Goal: Information Seeking & Learning: Learn about a topic

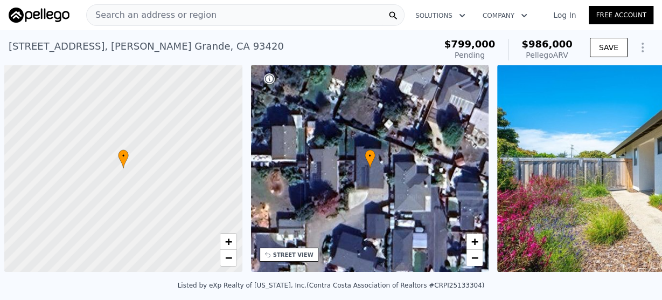
scroll to position [0, 4]
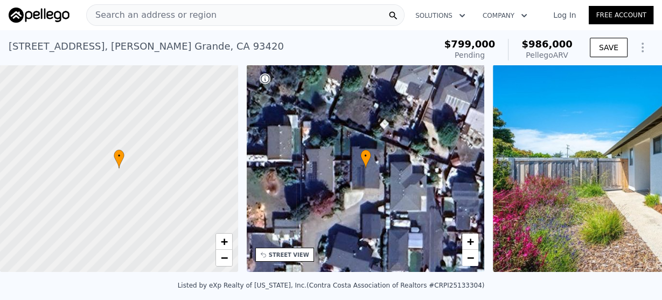
click at [239, 12] on div "Search an address or region" at bounding box center [245, 15] width 318 height 22
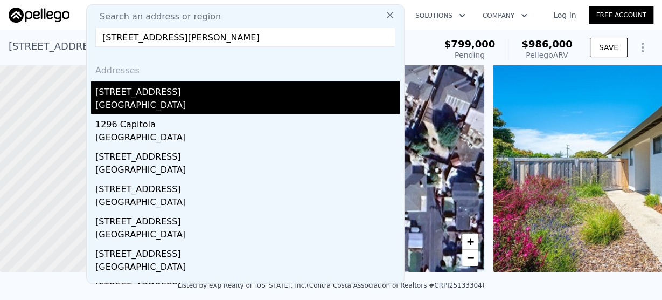
type input "[STREET_ADDRESS][PERSON_NAME]"
click at [158, 94] on div "[STREET_ADDRESS]" at bounding box center [247, 89] width 304 height 17
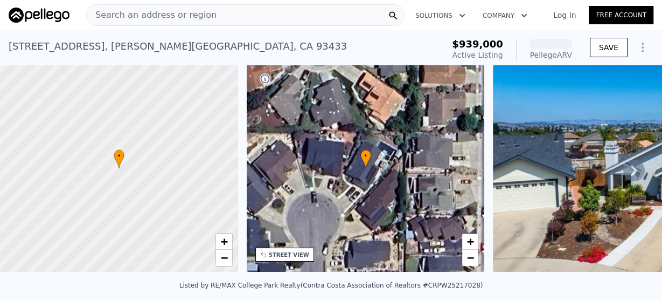
scroll to position [211, 0]
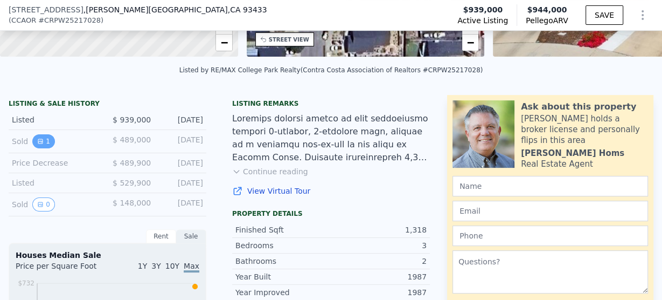
click at [41, 143] on icon "View historical data" at bounding box center [40, 141] width 4 height 4
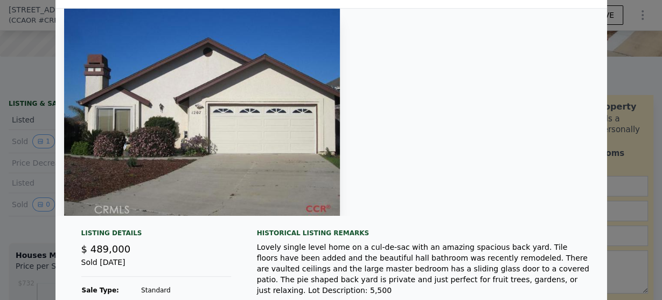
scroll to position [0, 0]
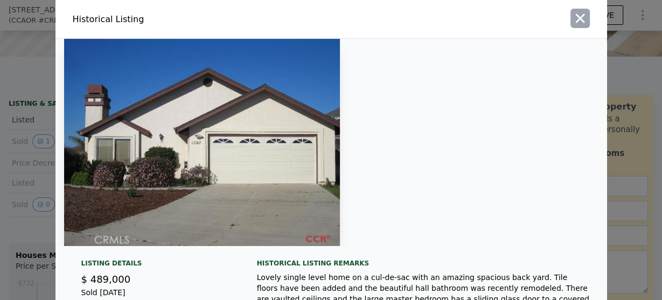
click at [571, 22] on button "button" at bounding box center [580, 18] width 19 height 19
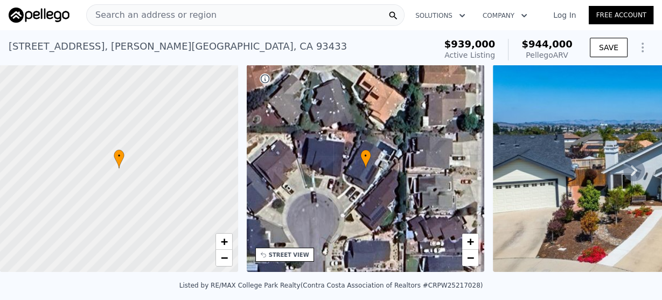
type input "2"
type input "4"
type input "0"
type input "1200"
type input "1926"
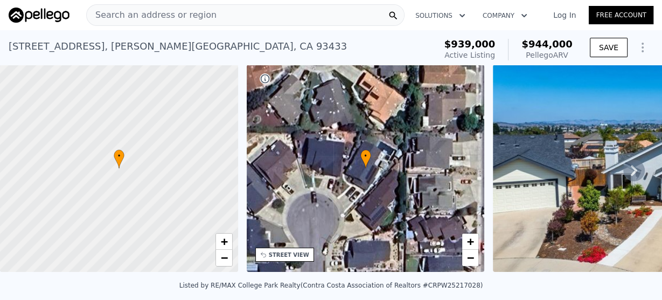
type input "5027"
type input "10254"
type input "$ 986,000"
type input "$ 83,427"
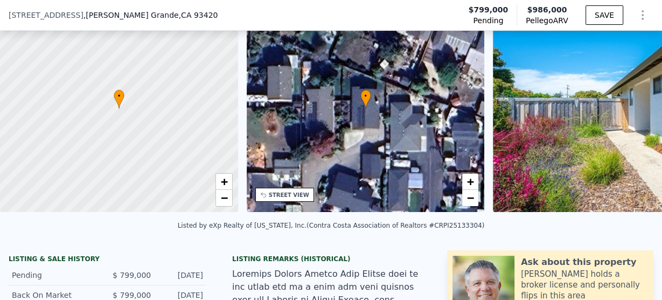
scroll to position [125, 0]
